Goal: Task Accomplishment & Management: Complete application form

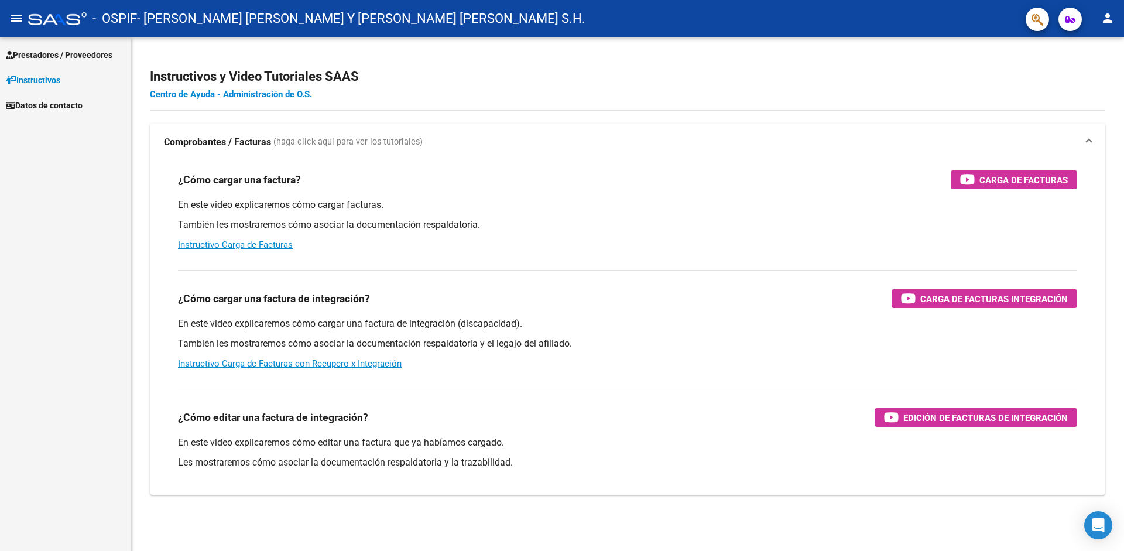
click at [50, 53] on span "Prestadores / Proveedores" at bounding box center [59, 55] width 106 height 13
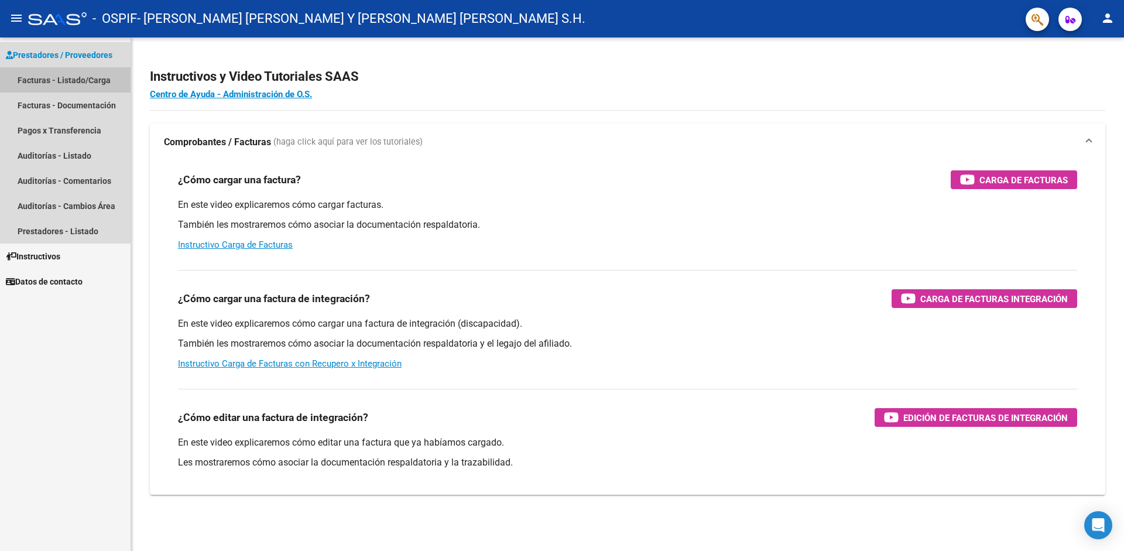
click at [73, 82] on link "Facturas - Listado/Carga" at bounding box center [65, 79] width 130 height 25
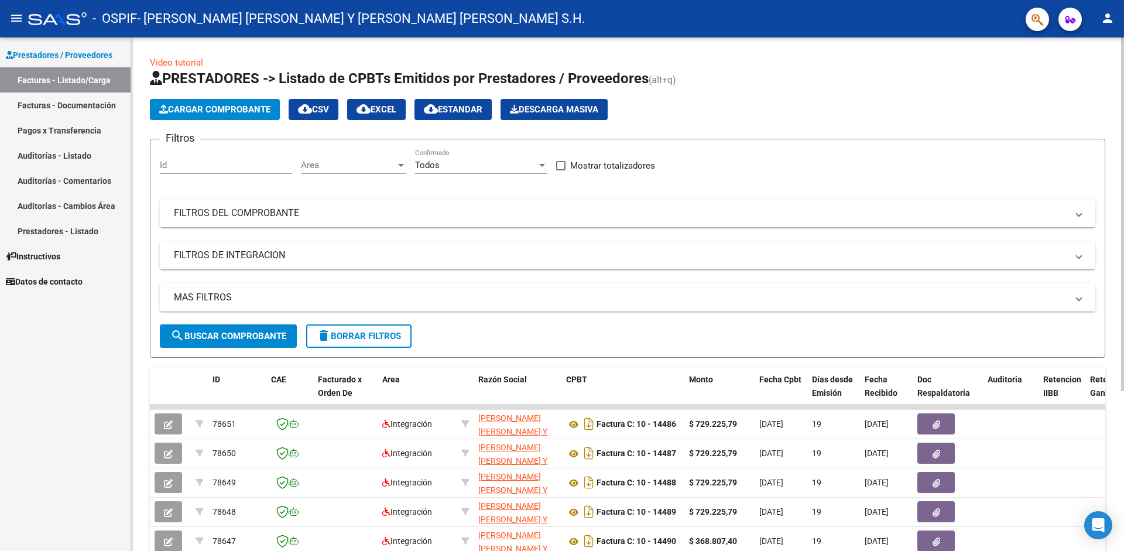
click at [252, 339] on span "search Buscar Comprobante" at bounding box center [228, 336] width 116 height 11
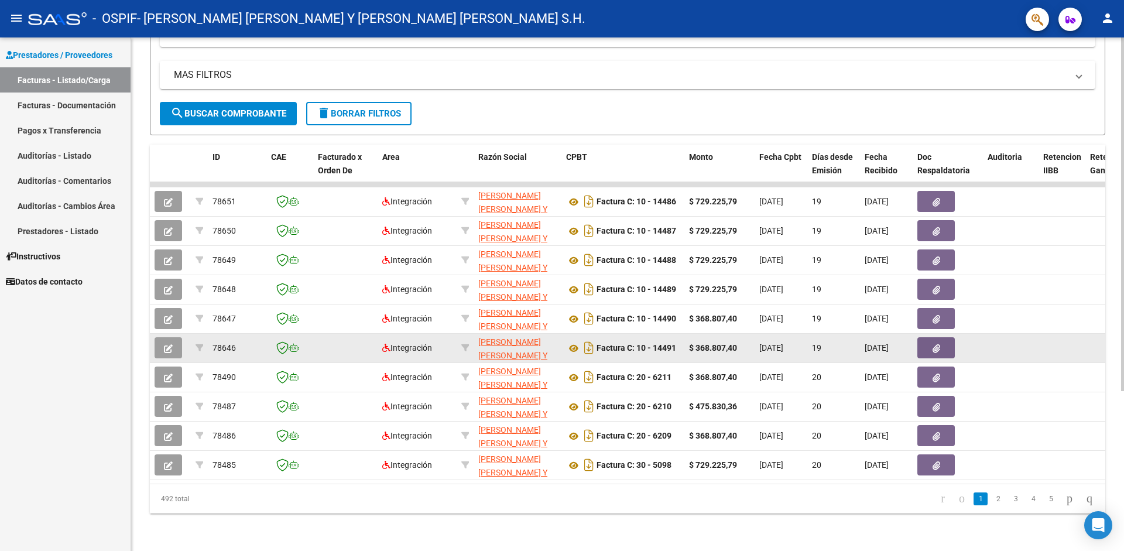
scroll to position [232, 0]
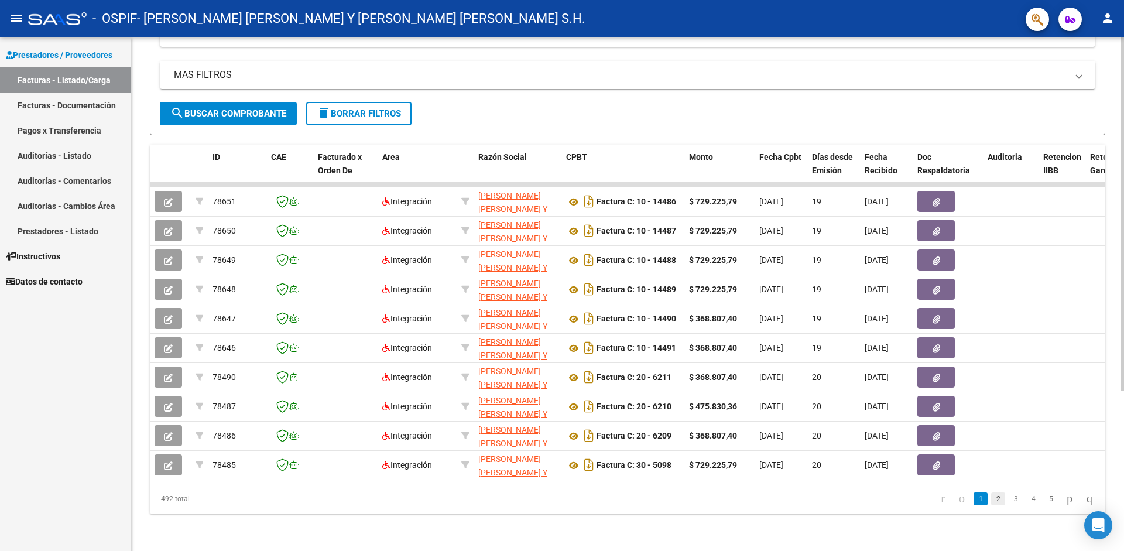
click at [991, 499] on link "2" at bounding box center [998, 498] width 14 height 13
click at [1008, 503] on link "3" at bounding box center [1015, 498] width 14 height 13
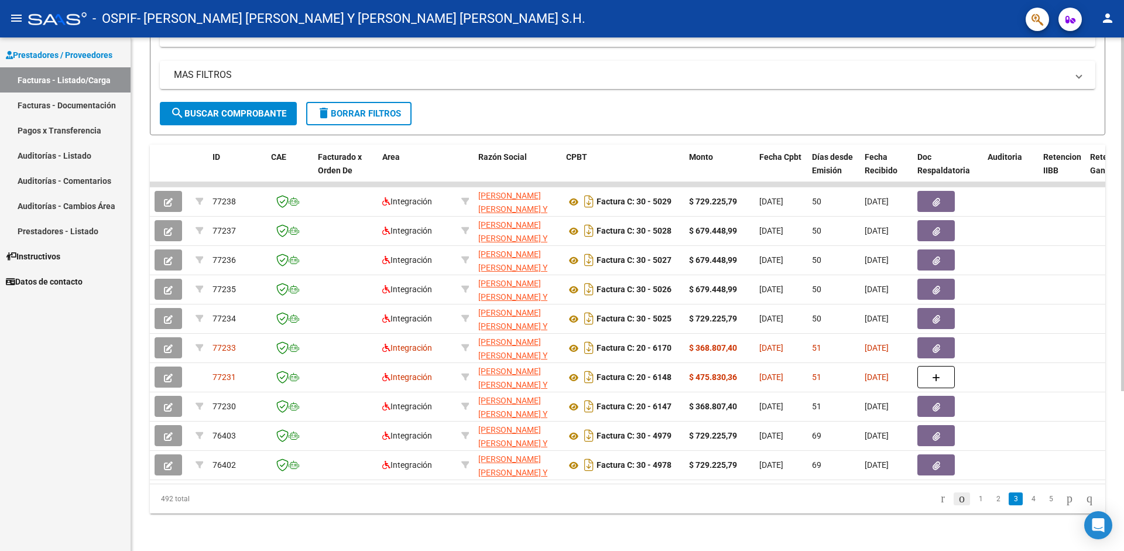
click at [957, 500] on icon "go to previous page" at bounding box center [961, 498] width 9 height 14
click at [1008, 499] on link "3" at bounding box center [1015, 498] width 14 height 13
click at [1026, 500] on link "4" at bounding box center [1033, 498] width 14 height 13
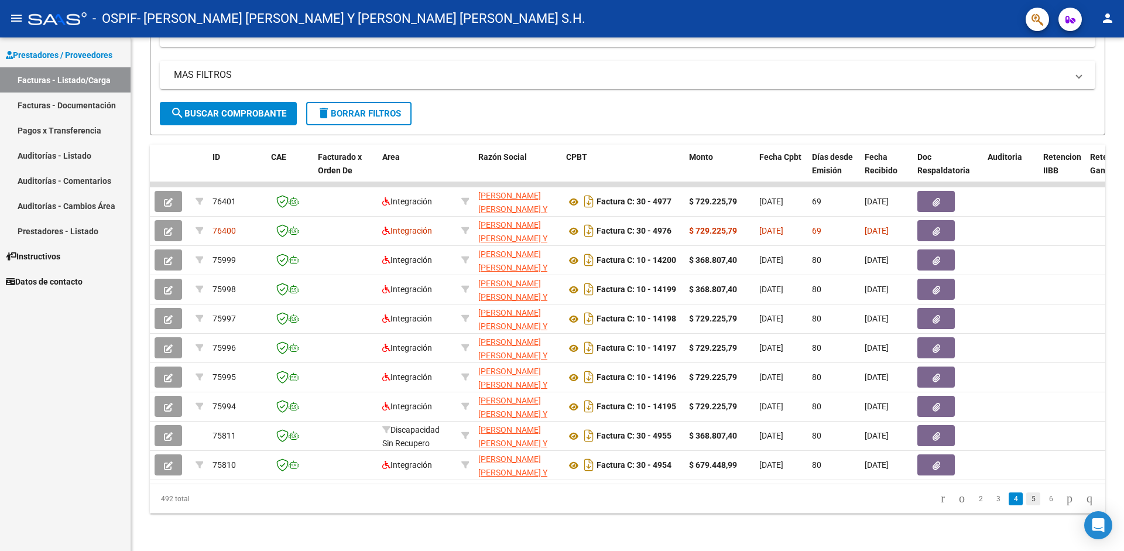
click at [1026, 500] on link "5" at bounding box center [1033, 498] width 14 height 13
click at [1026, 503] on link "6" at bounding box center [1033, 498] width 14 height 13
click at [1026, 500] on link "7" at bounding box center [1033, 498] width 14 height 13
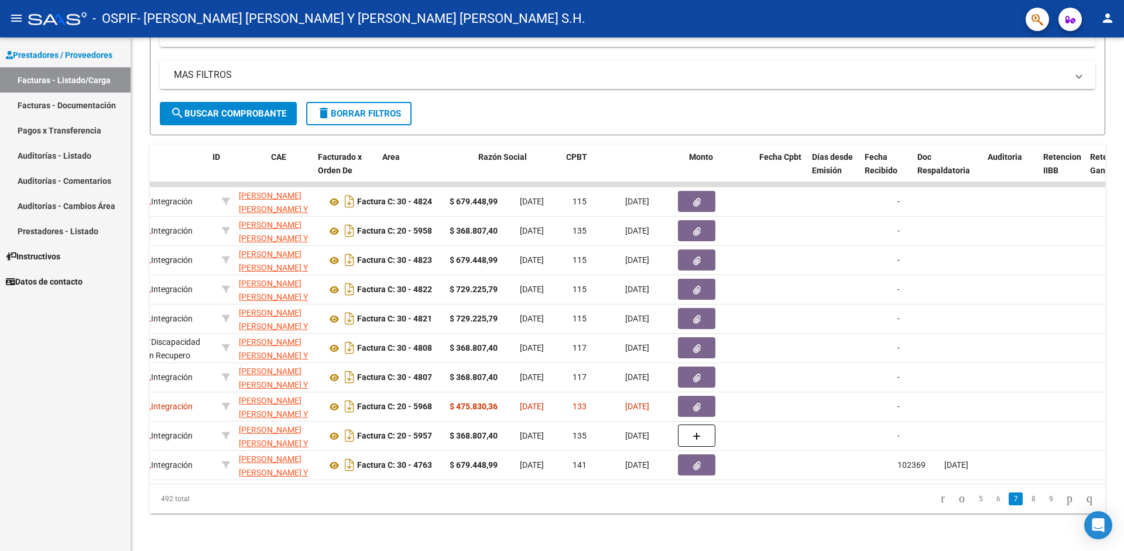
scroll to position [0, 0]
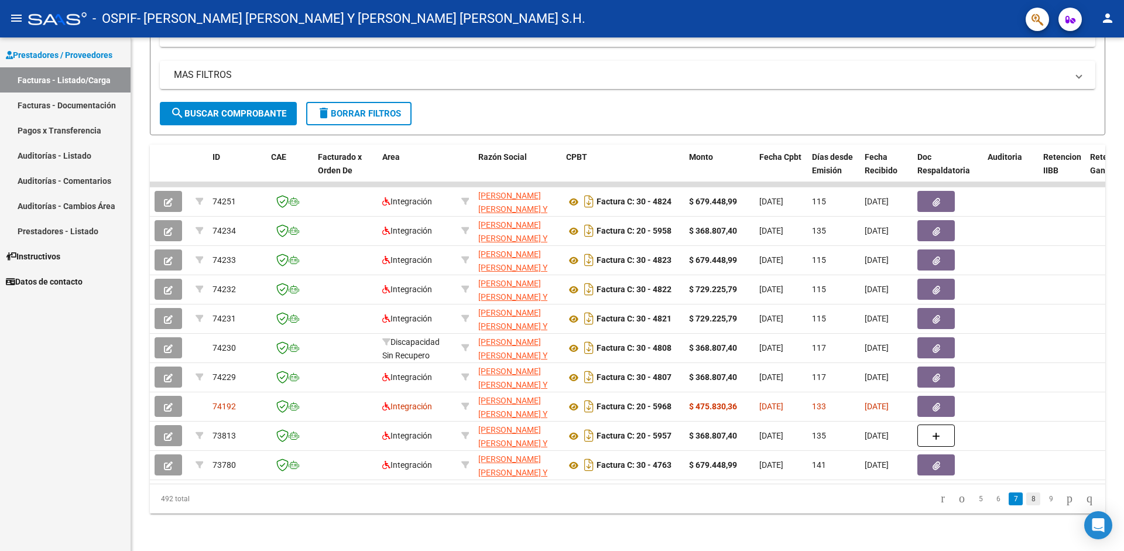
click at [1026, 500] on link "8" at bounding box center [1033, 498] width 14 height 13
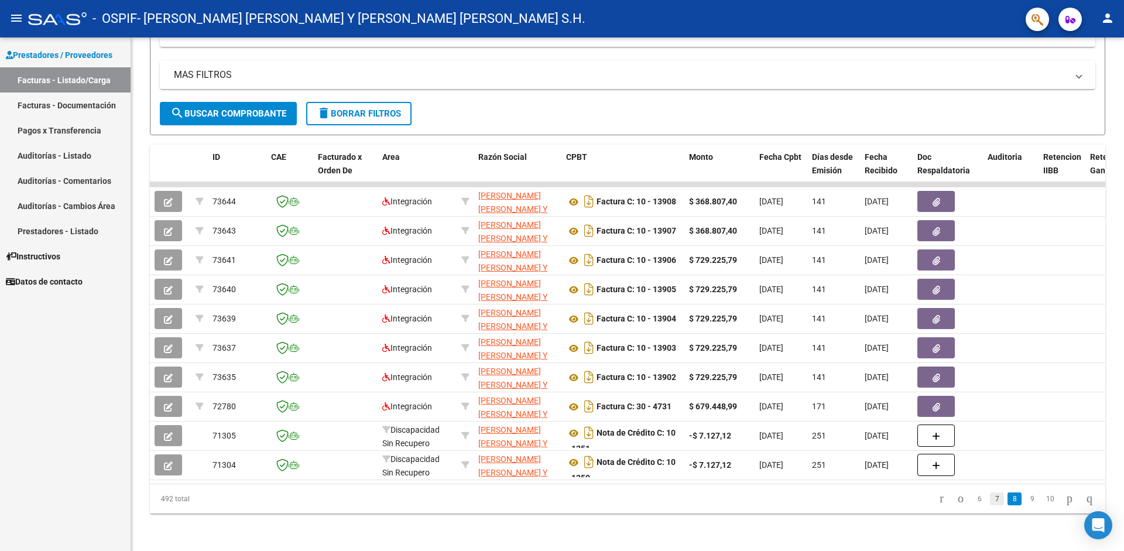
click at [990, 500] on link "7" at bounding box center [997, 498] width 14 height 13
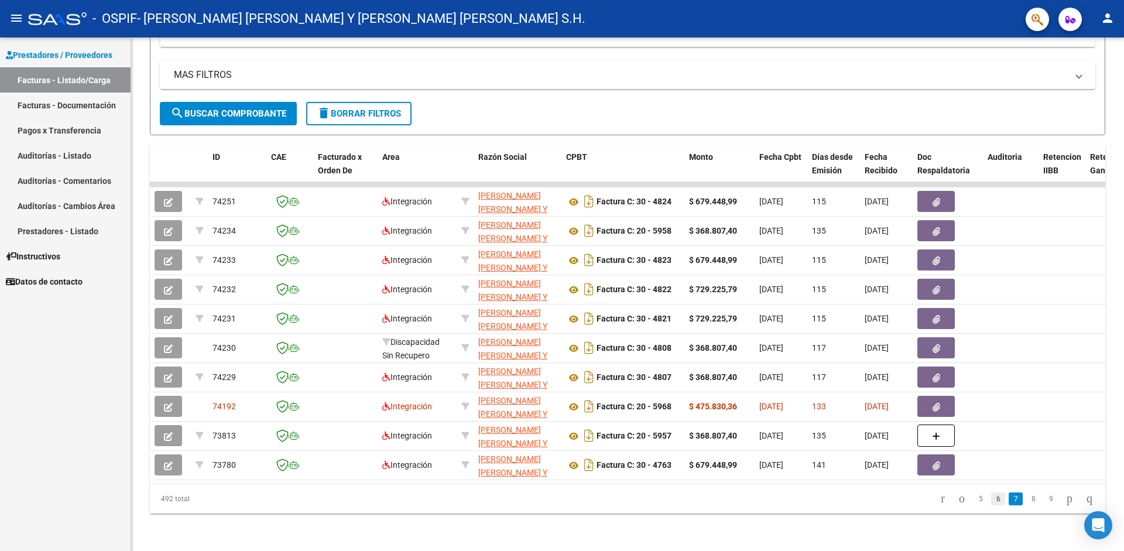
click at [991, 499] on link "6" at bounding box center [998, 498] width 14 height 13
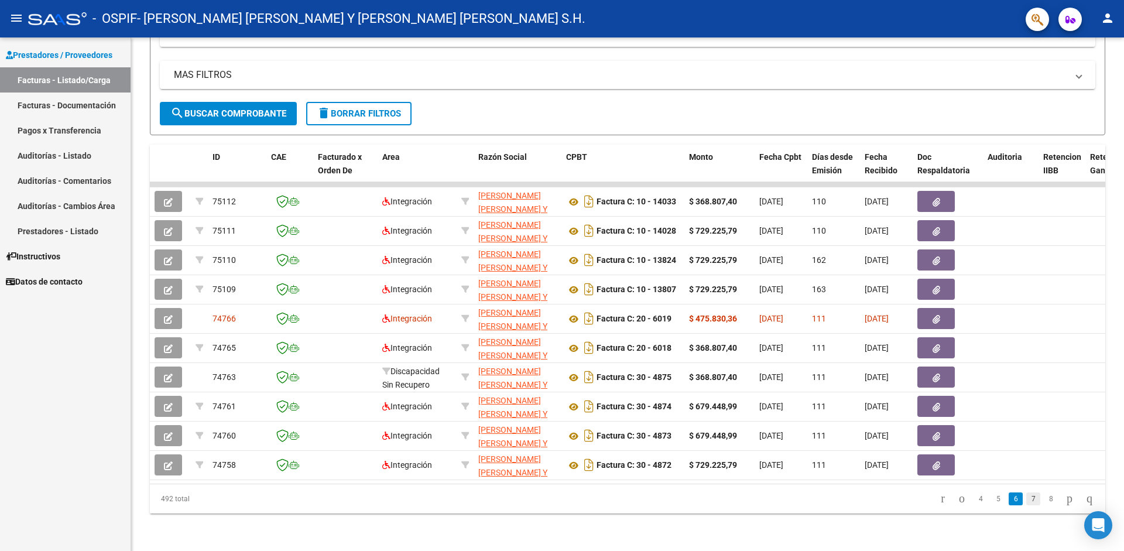
click at [1026, 500] on link "7" at bounding box center [1033, 498] width 14 height 13
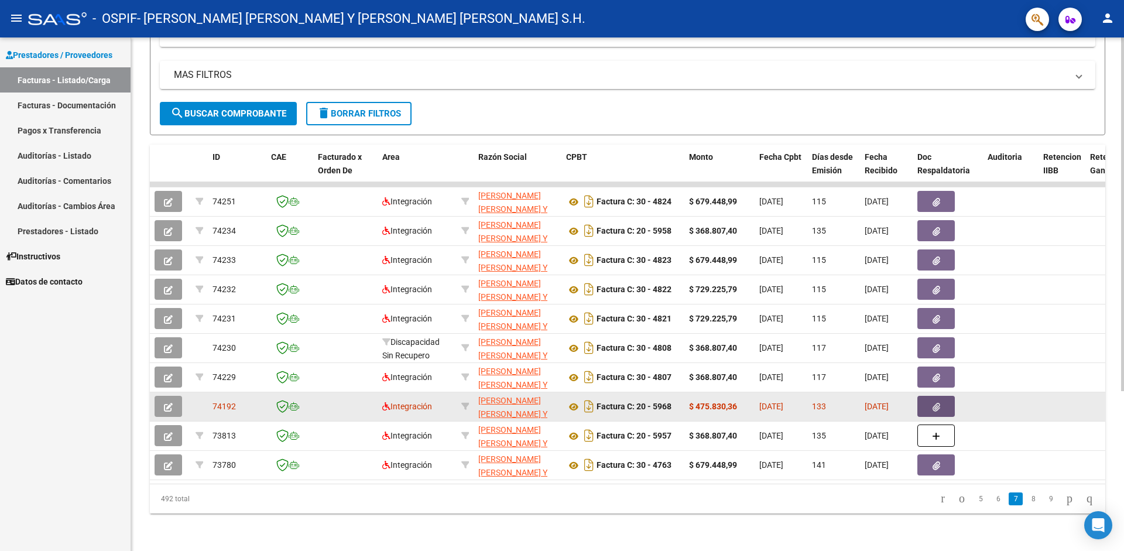
click at [941, 396] on button "button" at bounding box center [935, 406] width 37 height 21
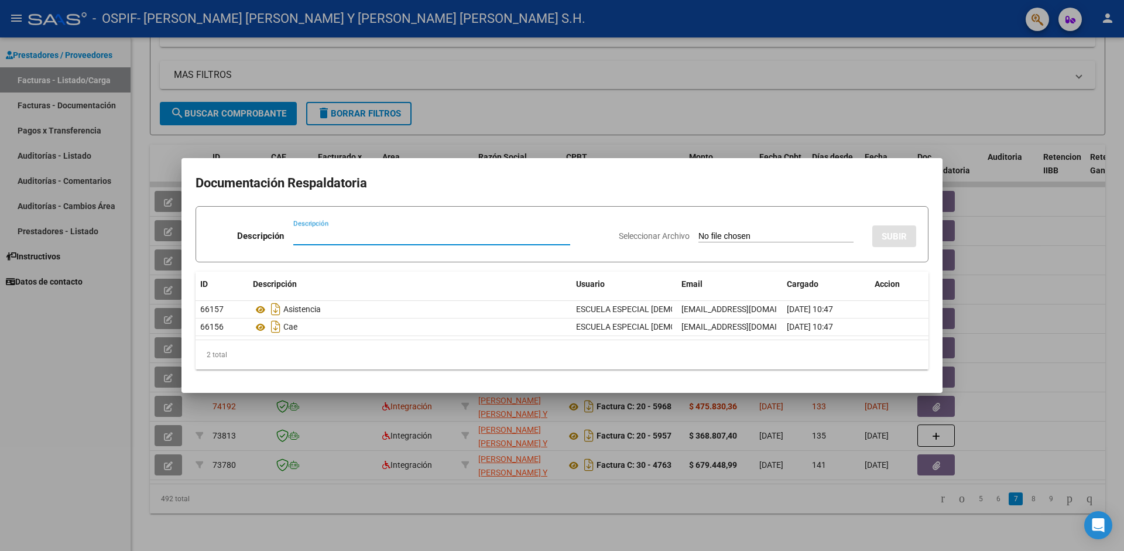
click at [1056, 376] on div at bounding box center [562, 275] width 1124 height 551
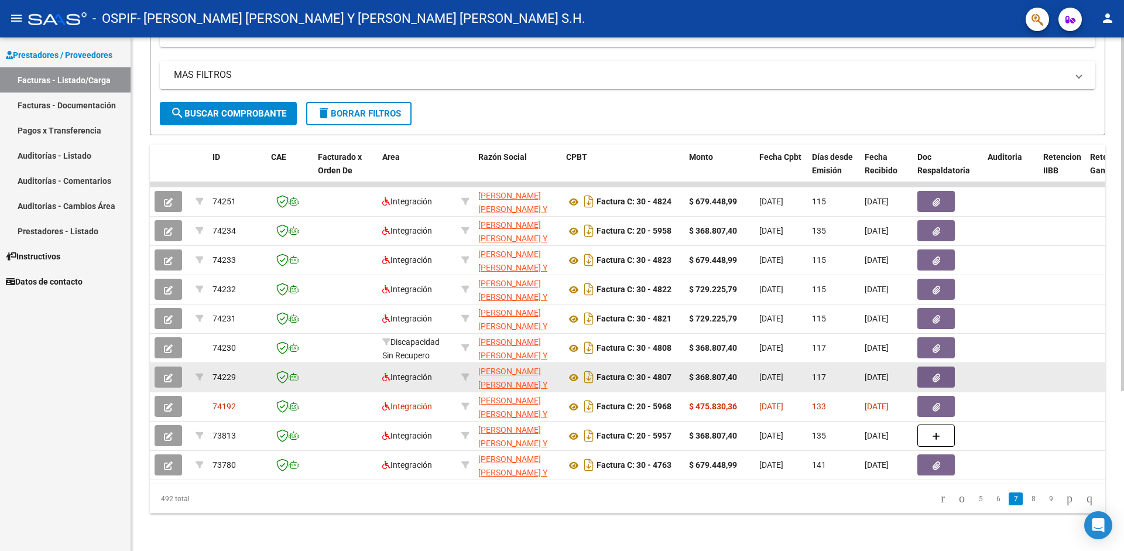
click at [943, 368] on button "button" at bounding box center [935, 376] width 37 height 21
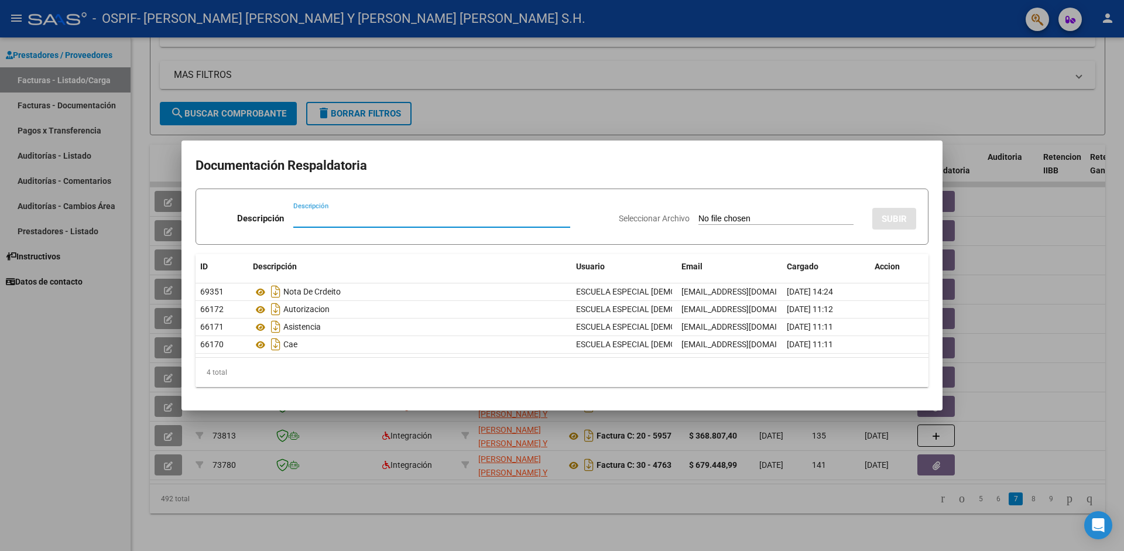
click at [1015, 333] on div at bounding box center [562, 275] width 1124 height 551
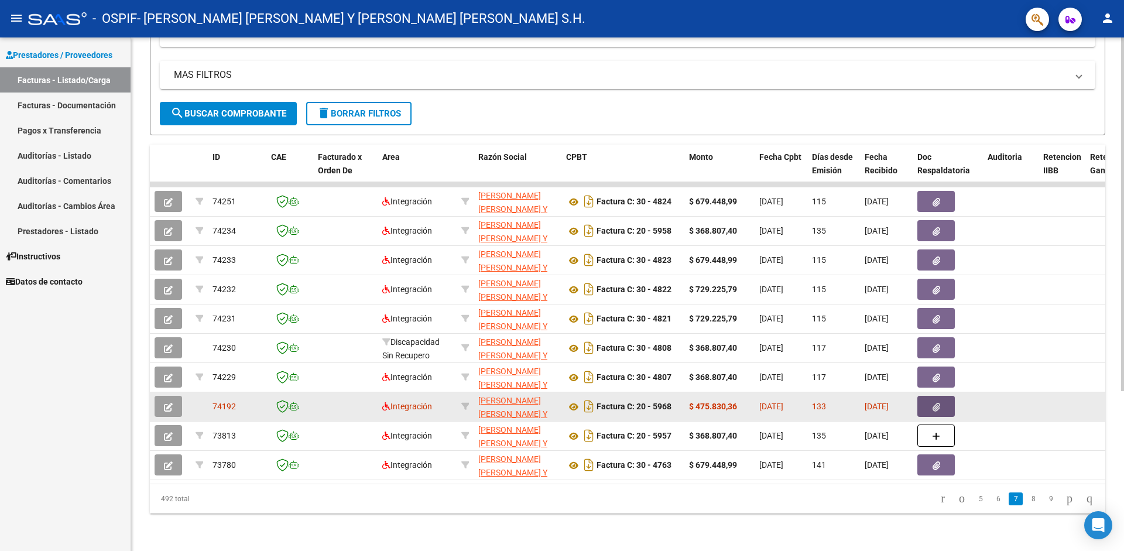
click at [946, 402] on button "button" at bounding box center [935, 406] width 37 height 21
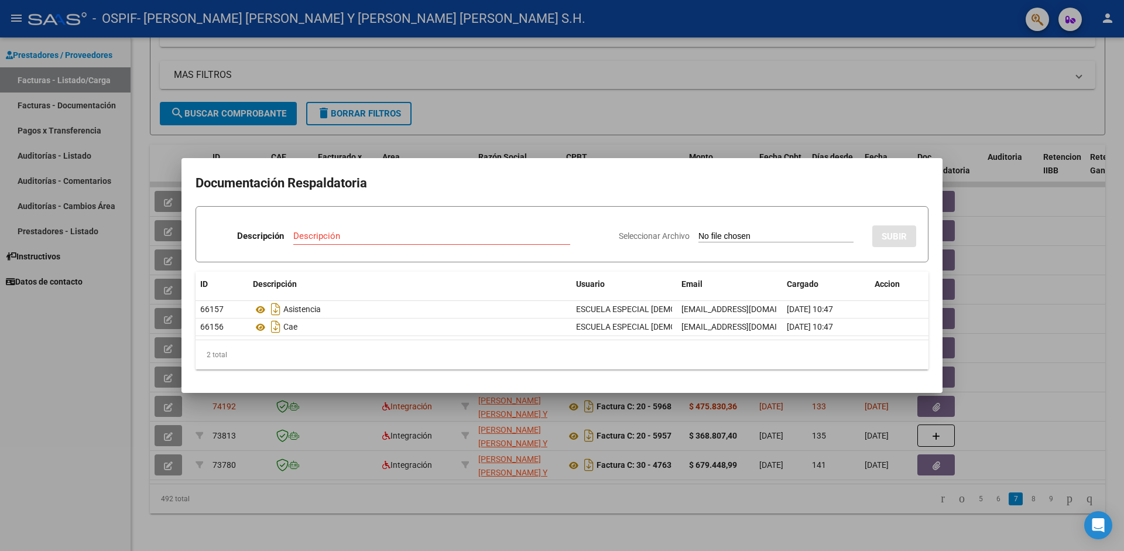
click at [698, 239] on input "Seleccionar Archivo" at bounding box center [775, 236] width 155 height 11
type input "C:\fakepath\[PERSON_NAME]-autorizacion-2025.pdf"
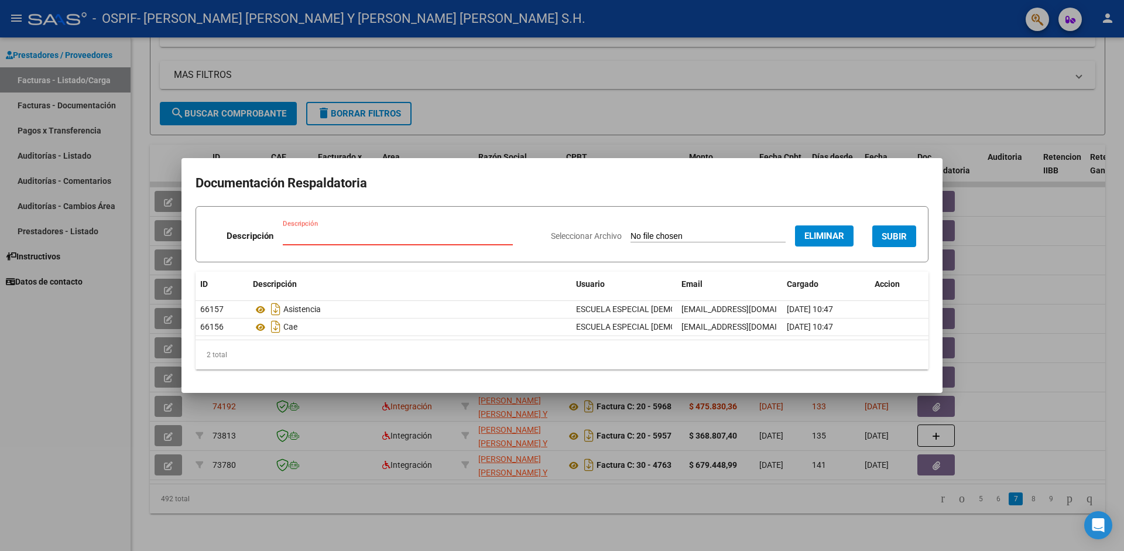
click at [355, 240] on input "Descripción" at bounding box center [398, 236] width 230 height 11
type input "autorizacion"
click at [916, 232] on form "Descripción autorizacion Descripción Seleccionar Archivo Eliminar SUBIR" at bounding box center [561, 234] width 733 height 56
click at [905, 234] on span "SUBIR" at bounding box center [893, 236] width 25 height 11
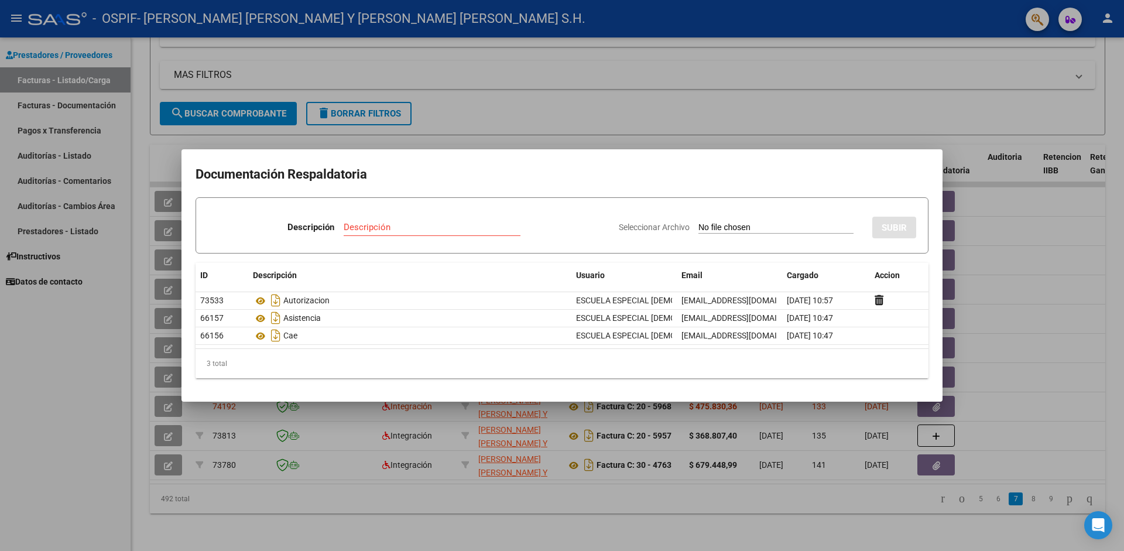
click at [1021, 334] on div at bounding box center [562, 275] width 1124 height 551
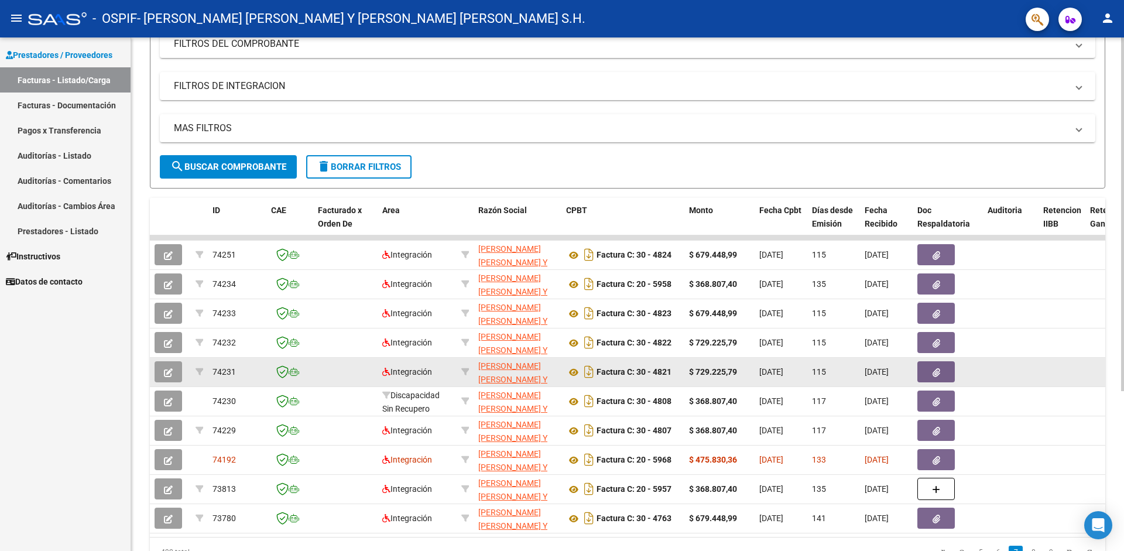
scroll to position [232, 0]
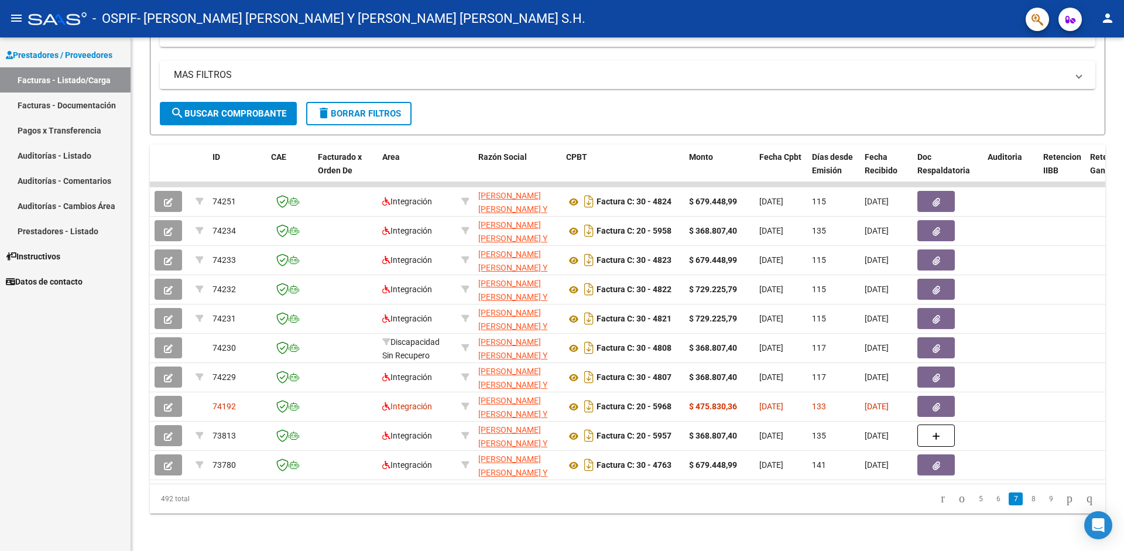
click at [56, 74] on link "Facturas - Listado/Carga" at bounding box center [65, 79] width 130 height 25
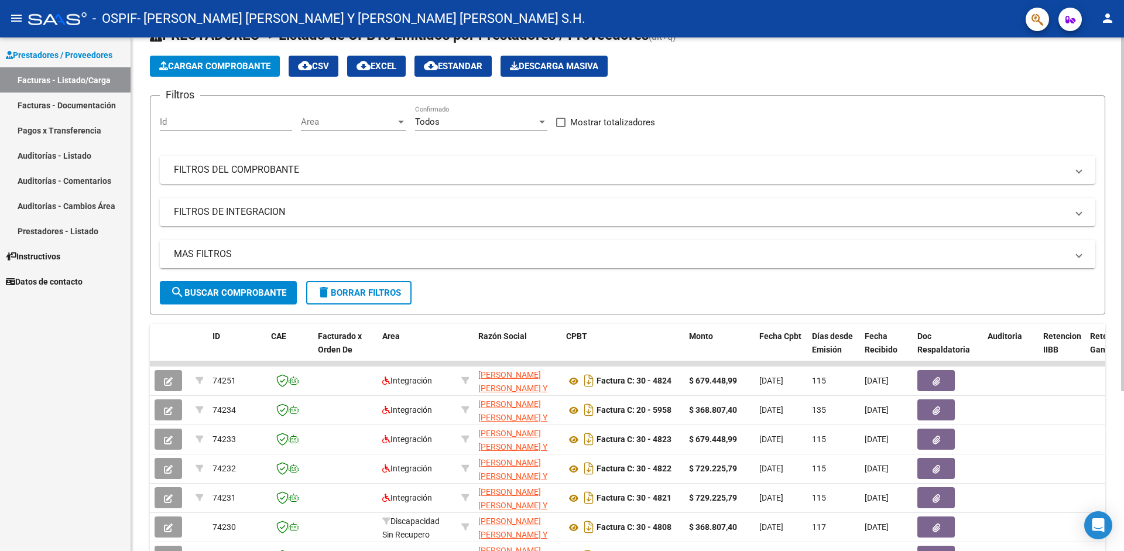
scroll to position [43, 0]
click at [219, 63] on span "Cargar Comprobante" at bounding box center [214, 66] width 111 height 11
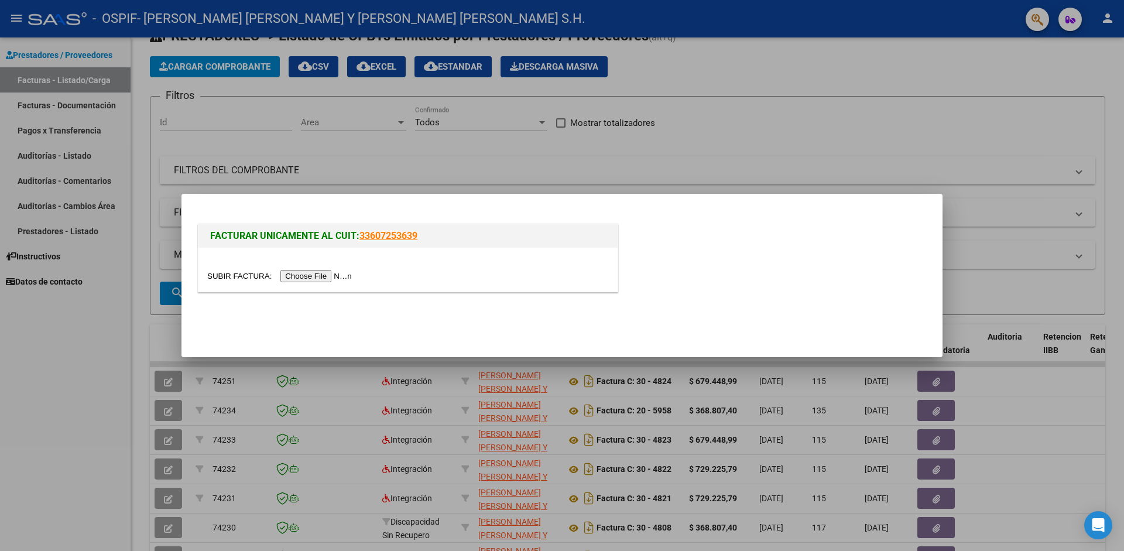
click at [234, 274] on input "file" at bounding box center [281, 276] width 148 height 12
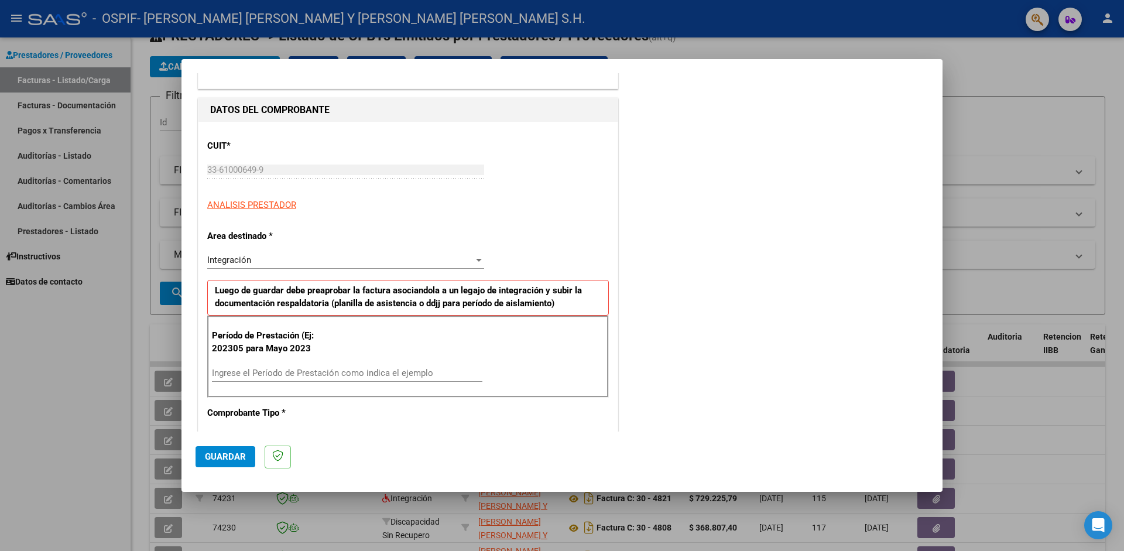
scroll to position [190, 0]
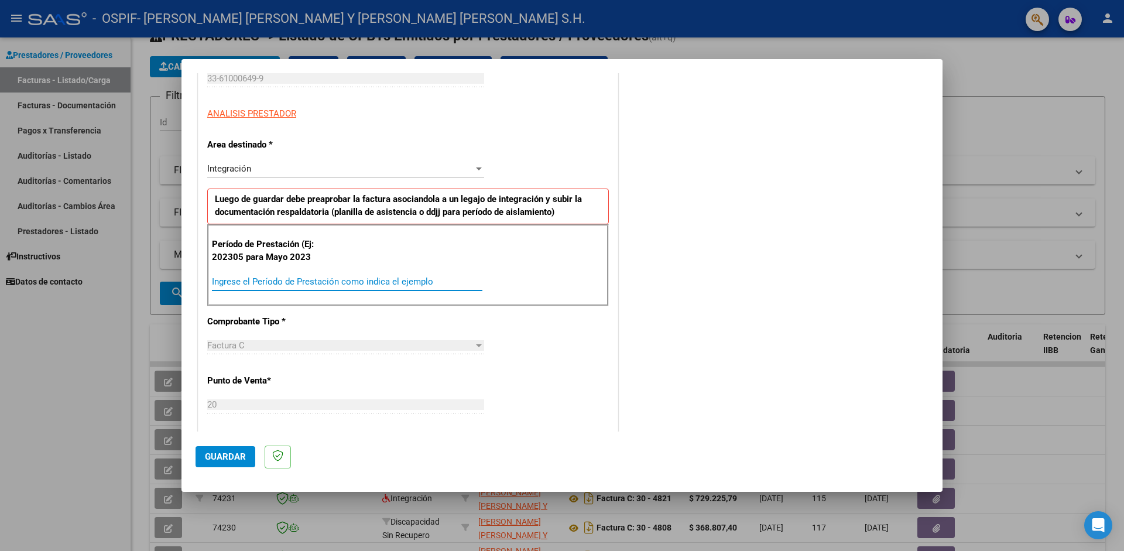
click at [256, 281] on input "Ingrese el Período de Prestación como indica el ejemplo" at bounding box center [347, 281] width 270 height 11
type input "202503"
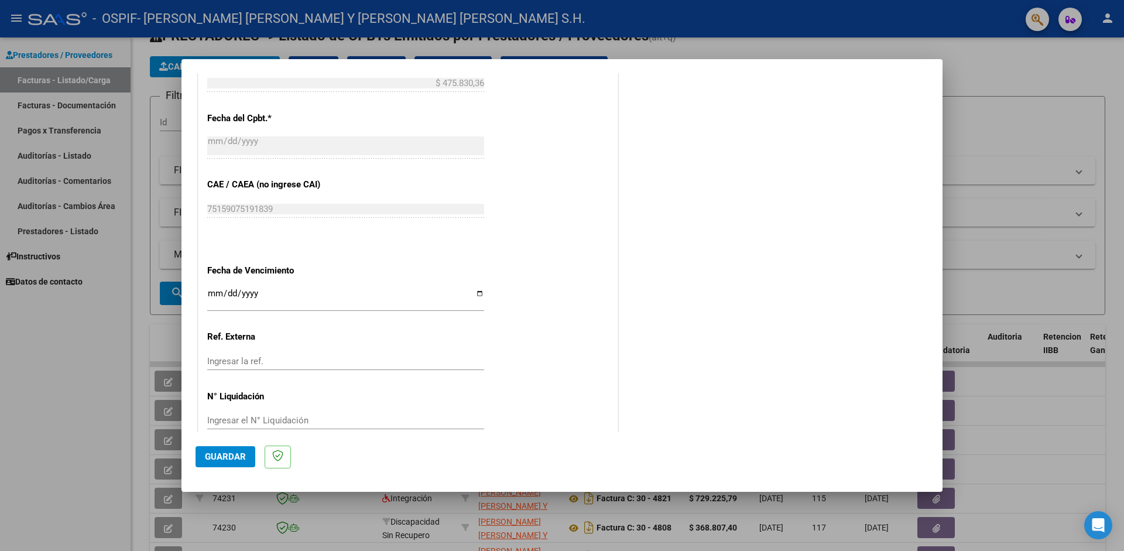
scroll to position [632, 0]
click at [480, 289] on app-form-text-field "Fecha de Vencimiento Ingresar la fecha" at bounding box center [350, 284] width 286 height 42
click at [470, 286] on input "Ingresar la fecha" at bounding box center [345, 295] width 277 height 19
type input "[DATE]"
click at [543, 356] on div "CUIT * 33-61000649-9 Ingresar CUIT ANALISIS PRESTADOR Area destinado * Integrac…" at bounding box center [407, 17] width 419 height 858
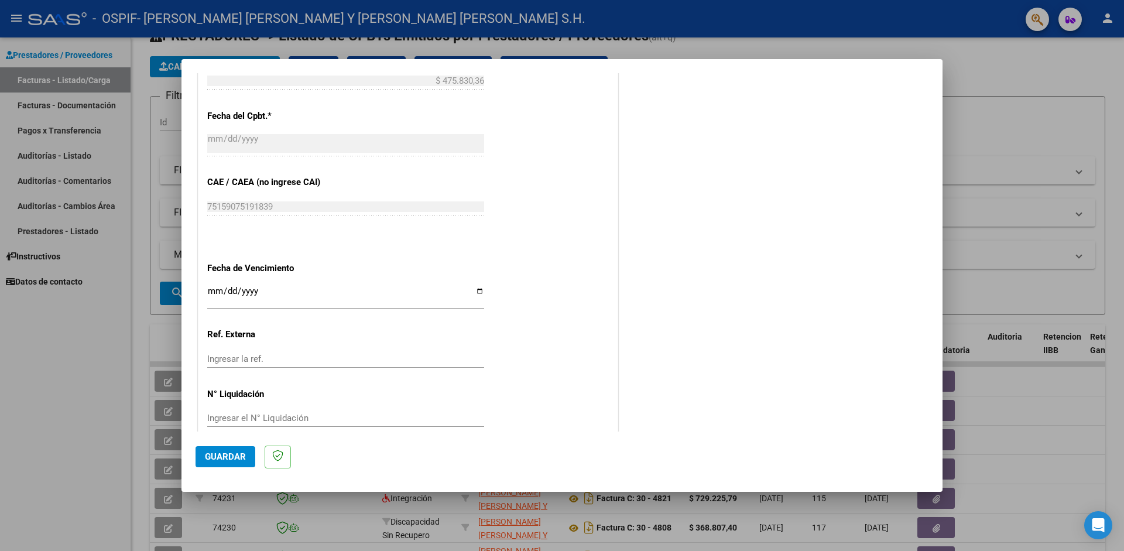
click at [226, 452] on span "Guardar" at bounding box center [225, 456] width 41 height 11
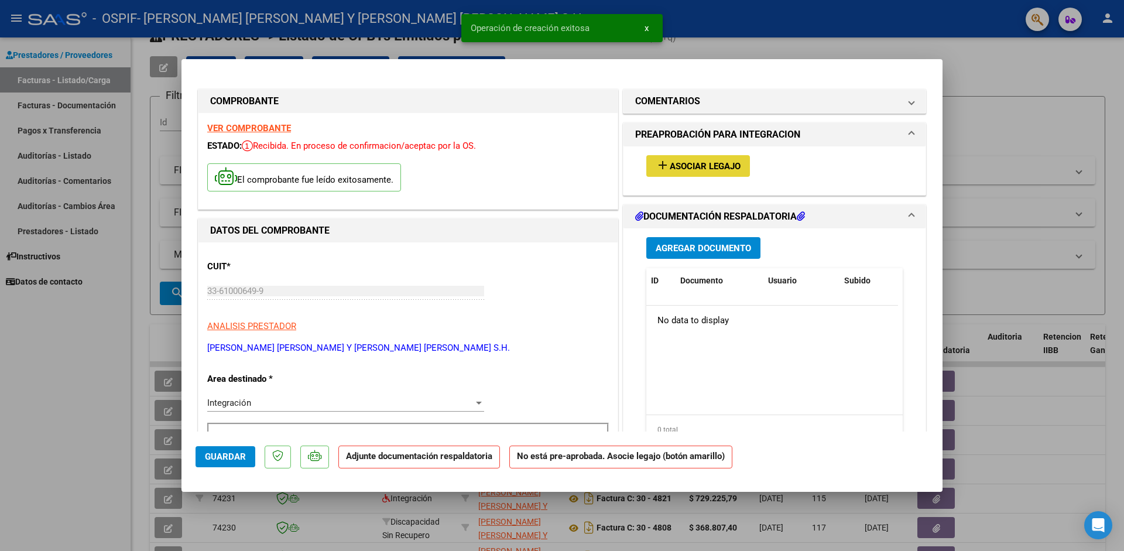
click at [703, 160] on button "add Asociar Legajo" at bounding box center [698, 166] width 104 height 22
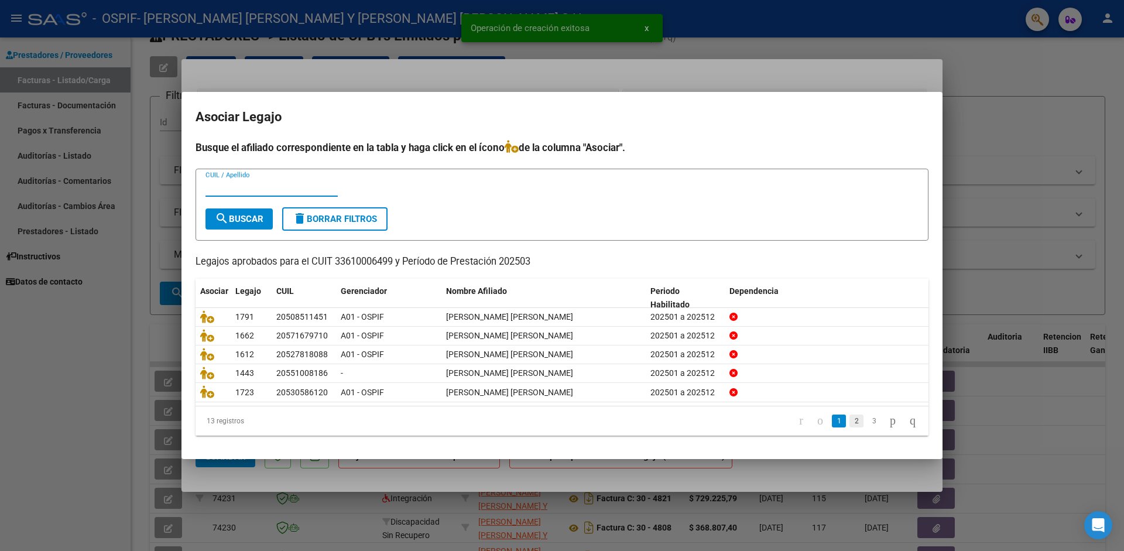
click at [849, 421] on link "2" at bounding box center [856, 420] width 14 height 13
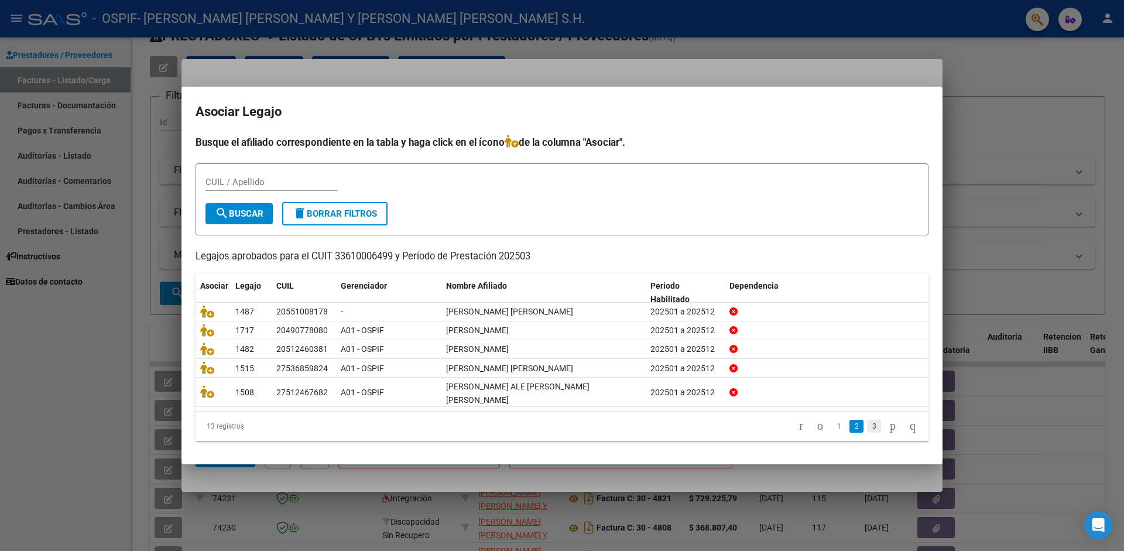
click at [867, 423] on link "3" at bounding box center [874, 426] width 14 height 13
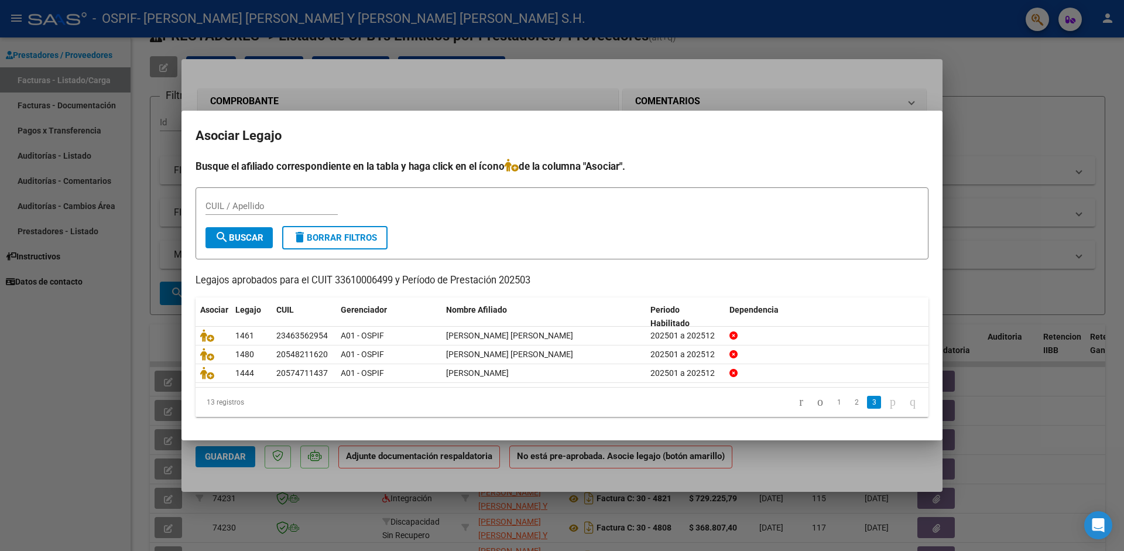
click at [888, 403] on icon "go to next page" at bounding box center [892, 401] width 9 height 14
click at [815, 401] on icon "go to previous page" at bounding box center [819, 401] width 9 height 14
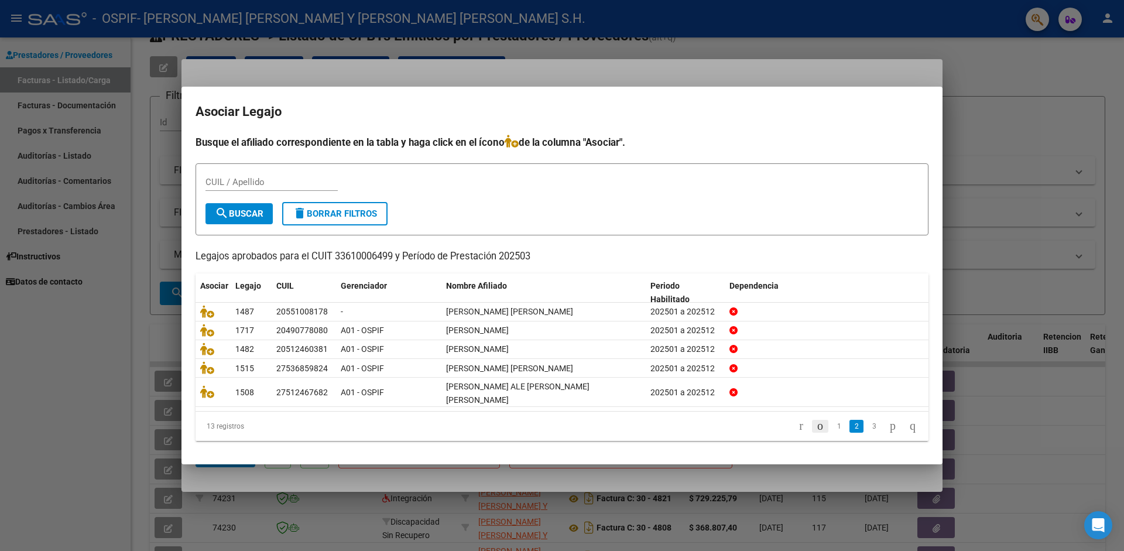
click at [815, 421] on icon "go to previous page" at bounding box center [819, 425] width 9 height 14
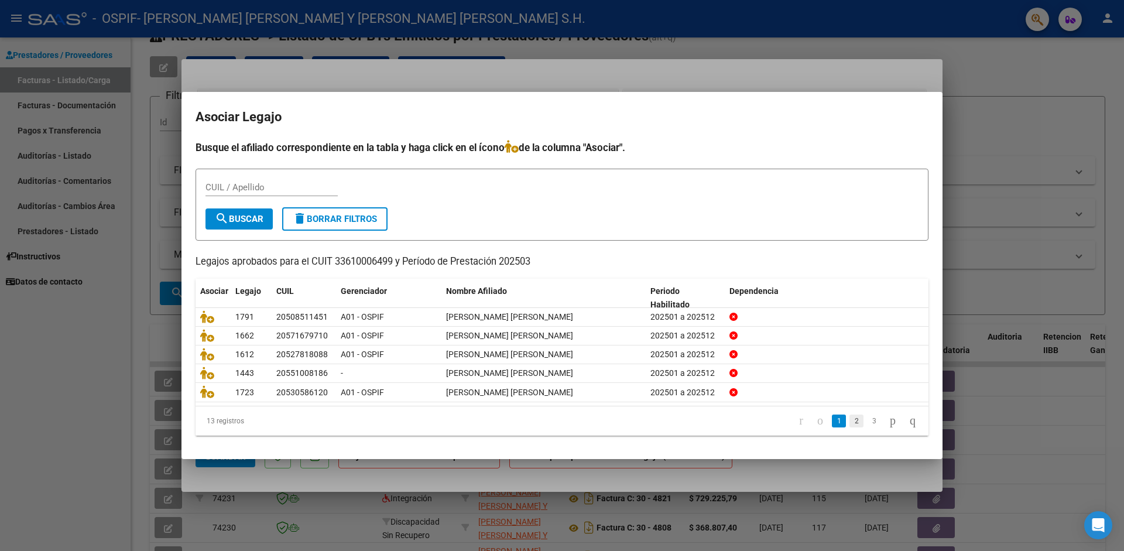
click at [849, 423] on link "2" at bounding box center [856, 420] width 14 height 13
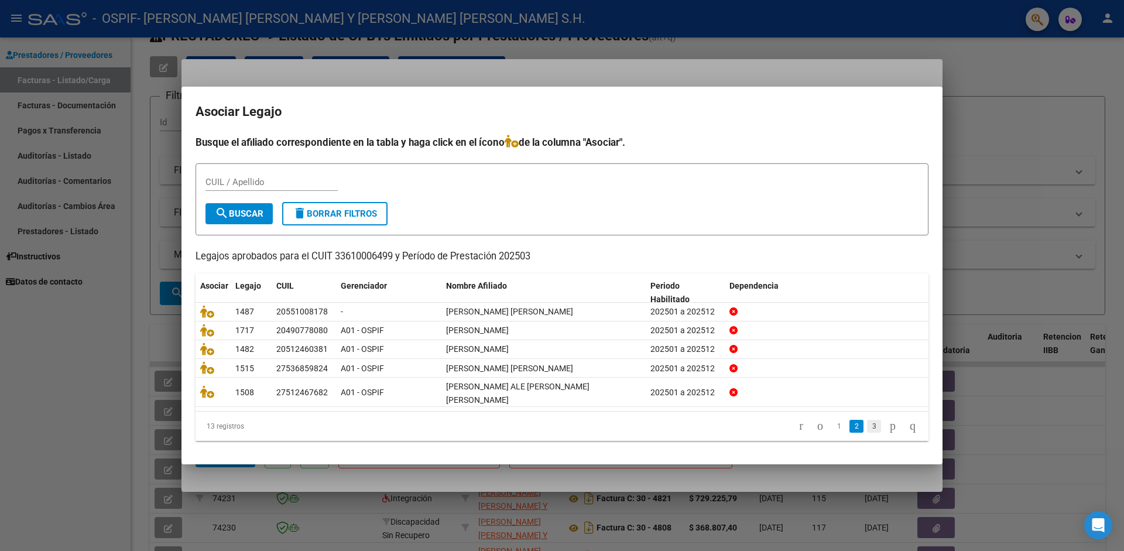
click at [867, 422] on link "3" at bounding box center [874, 426] width 14 height 13
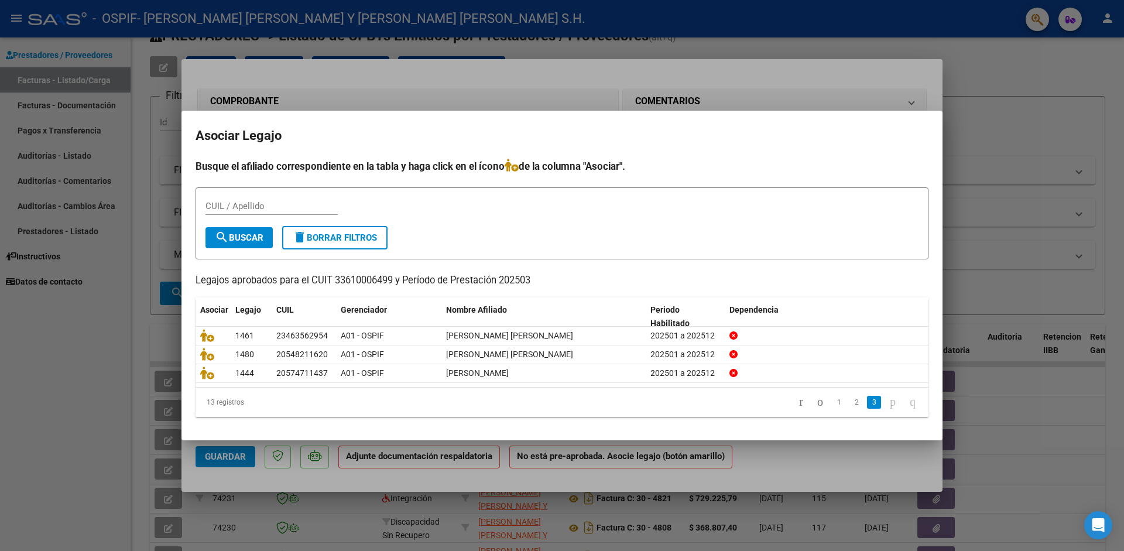
click at [988, 167] on div at bounding box center [562, 275] width 1124 height 551
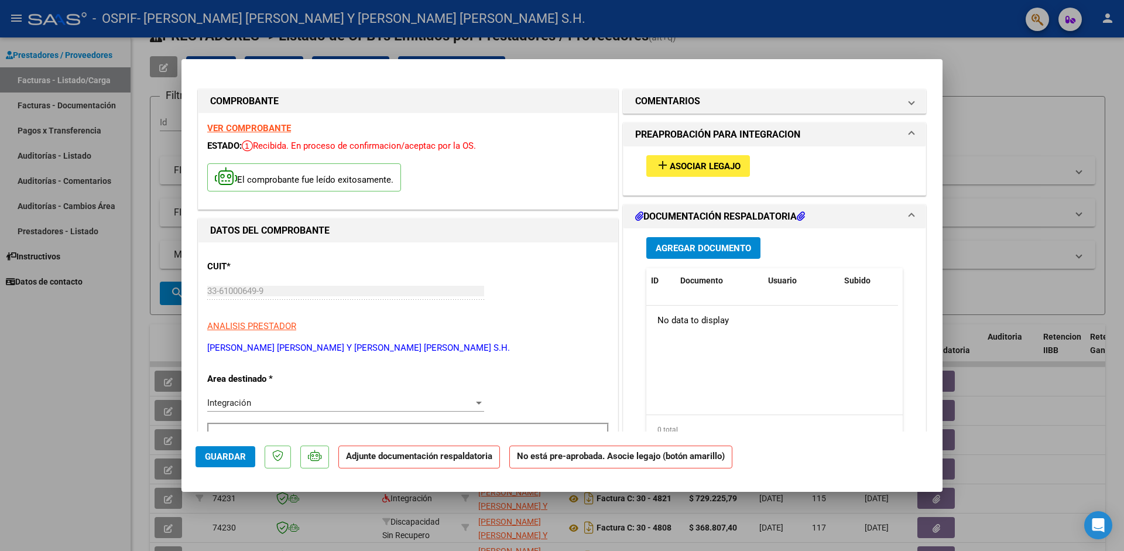
click at [701, 247] on span "Agregar Documento" at bounding box center [702, 248] width 95 height 11
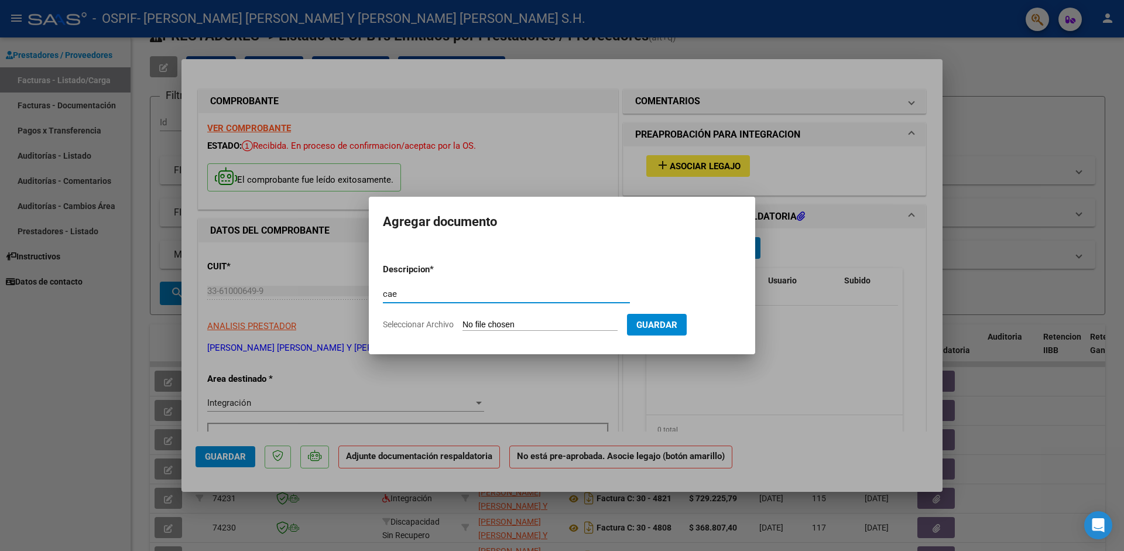
type input "cae"
click at [494, 324] on input "Seleccionar Archivo" at bounding box center [539, 324] width 155 height 11
type input "C:\fakepath\CAE 0020_00005969 [PERSON_NAME].pdf"
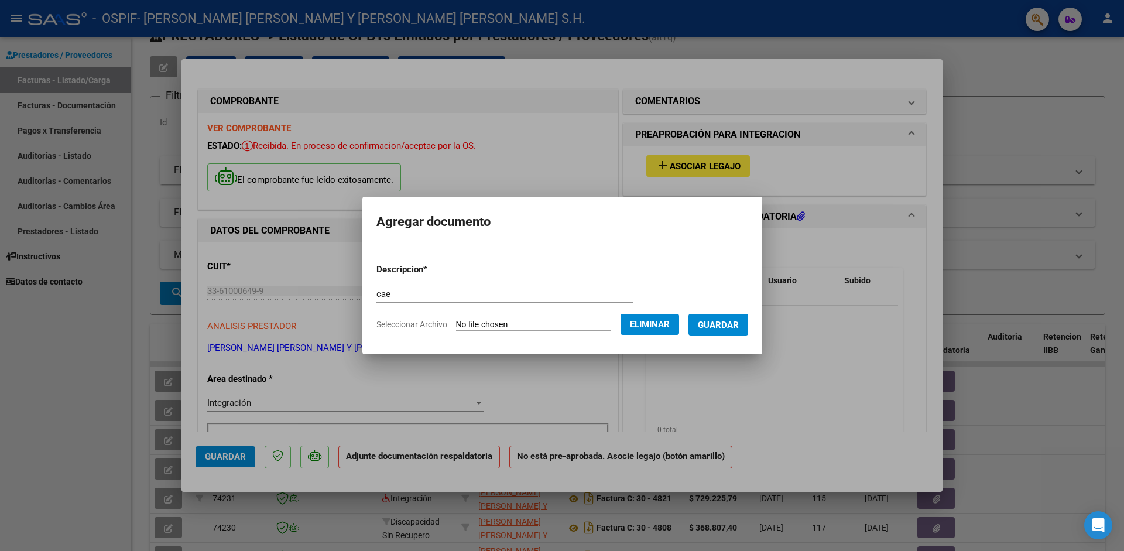
click at [688, 335] on button "Guardar" at bounding box center [718, 325] width 60 height 22
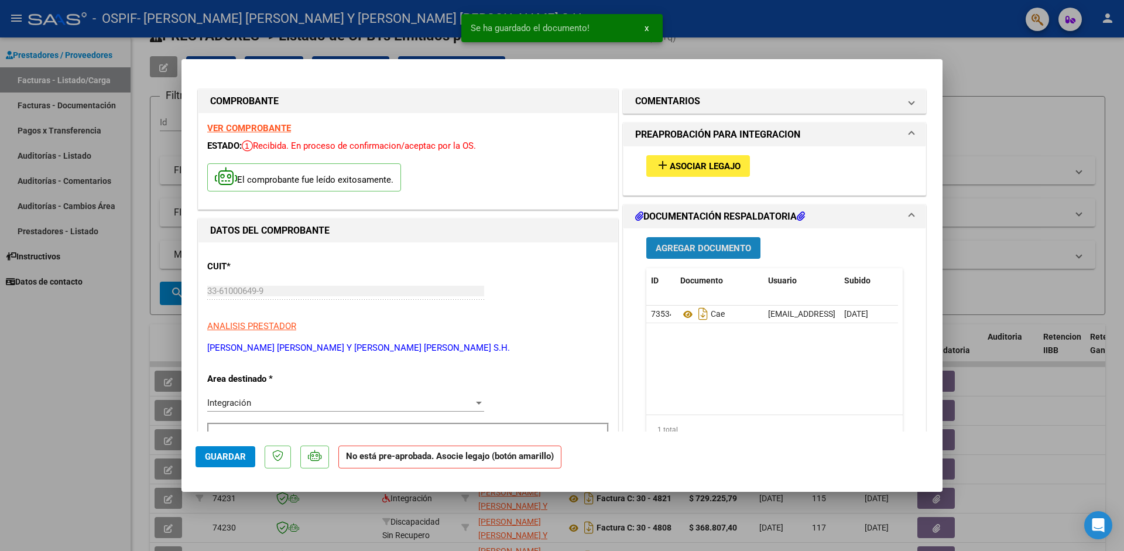
click at [730, 249] on span "Agregar Documento" at bounding box center [702, 248] width 95 height 11
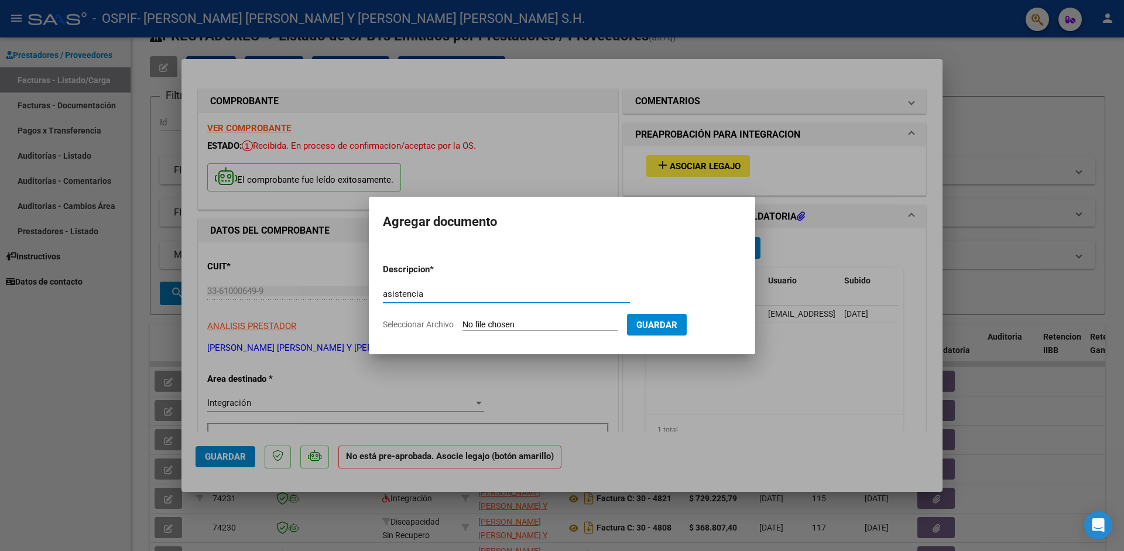
type input "asistencia"
click at [487, 323] on input "Seleccionar Archivo" at bounding box center [539, 324] width 155 height 11
click at [904, 170] on div at bounding box center [562, 275] width 1124 height 551
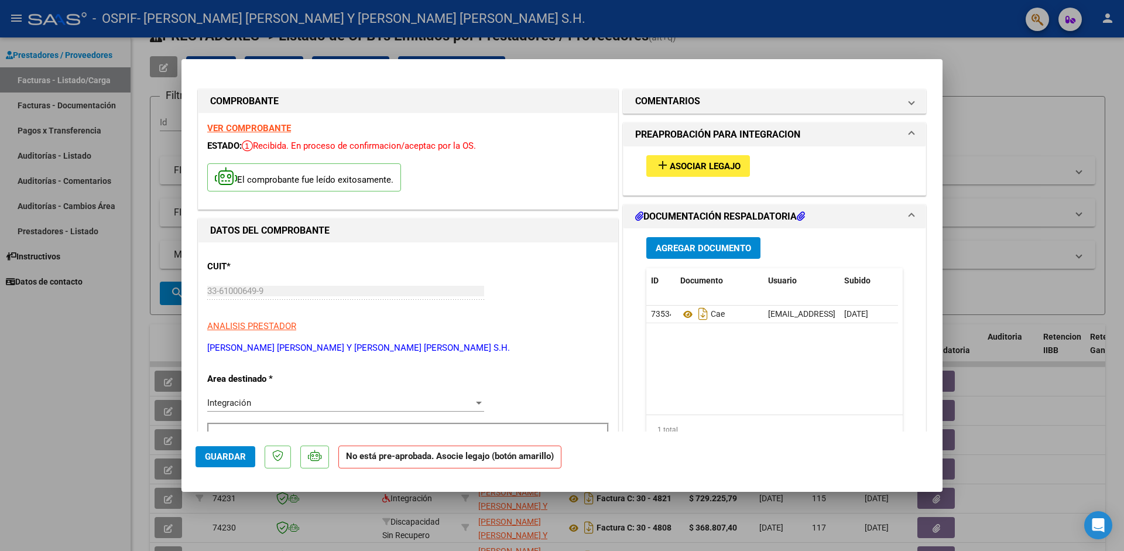
click at [992, 112] on div at bounding box center [562, 275] width 1124 height 551
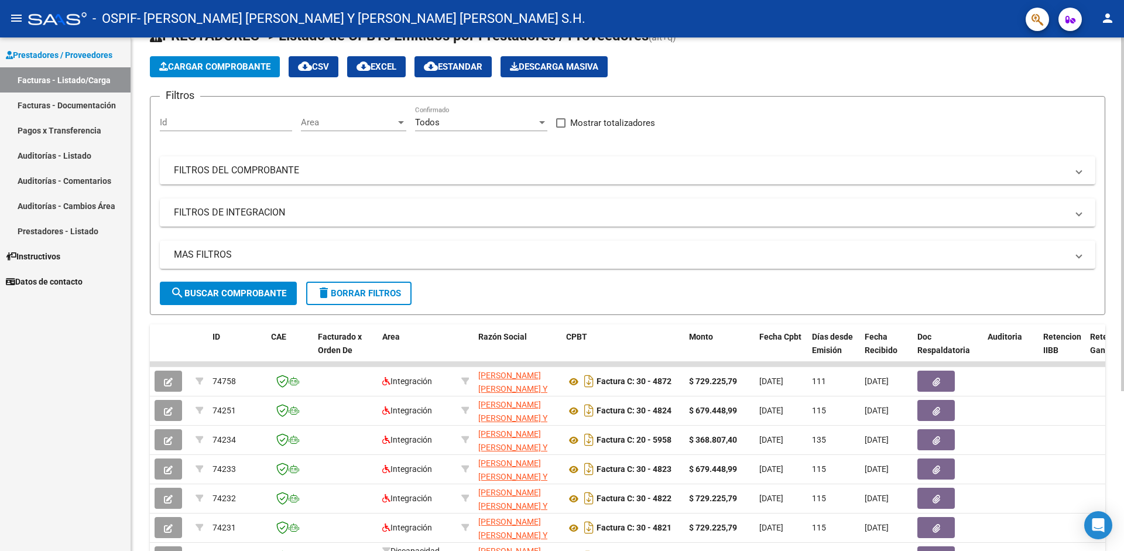
scroll to position [232, 0]
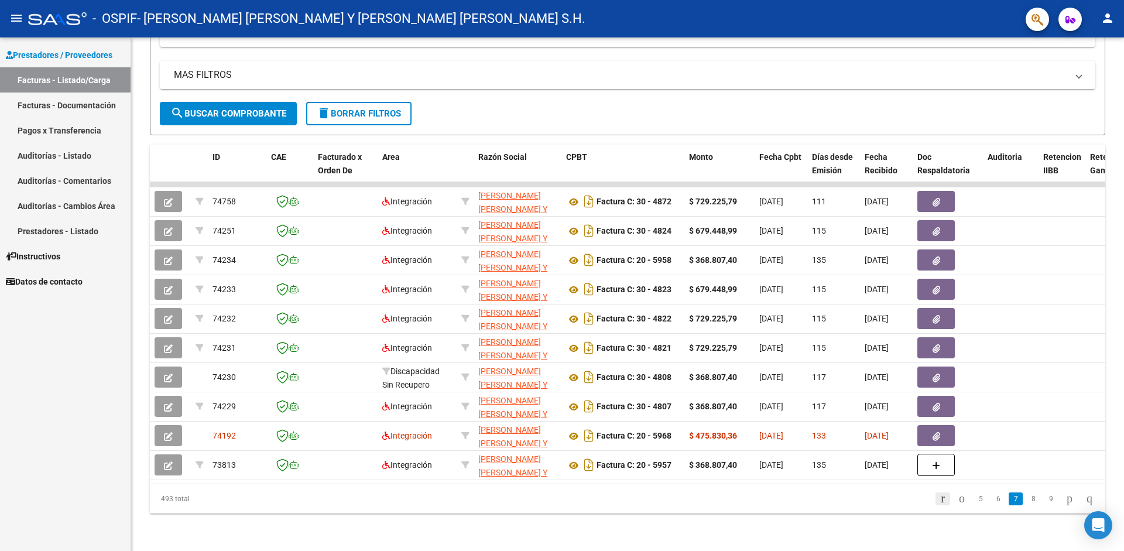
click at [939, 501] on icon "go to first page" at bounding box center [943, 498] width 8 height 14
